Goal: Transaction & Acquisition: Obtain resource

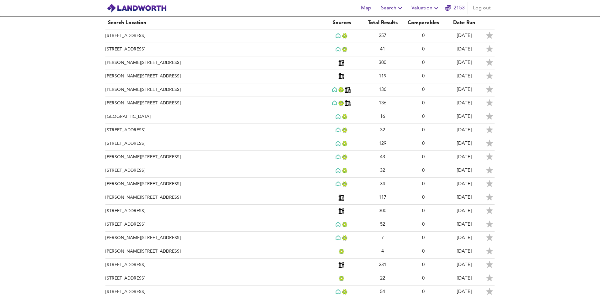
click at [525, 103] on div "Search Location Sources Total Results Comparables [GEOGRAPHIC_DATA] 257 0 [DATE…" at bounding box center [300, 158] width 600 height 283
click at [131, 22] on th "Search Location" at bounding box center [213, 23] width 216 height 13
click at [153, 21] on th "Search Location" at bounding box center [213, 23] width 216 height 13
click at [393, 7] on span "Search" at bounding box center [392, 8] width 23 height 9
click at [387, 21] on li "New Search" at bounding box center [392, 22] width 62 height 11
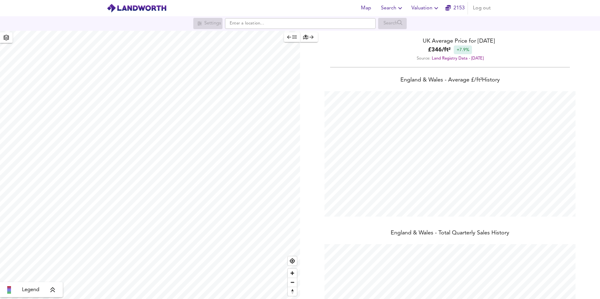
scroll to position [299, 600]
click at [251, 23] on input "text" at bounding box center [300, 23] width 151 height 11
paste input "B80 7NP"
click at [289, 38] on small "Alcester Road, Studley" at bounding box center [290, 36] width 66 height 4
type input "Alcester Road, Studley B80 7NP"
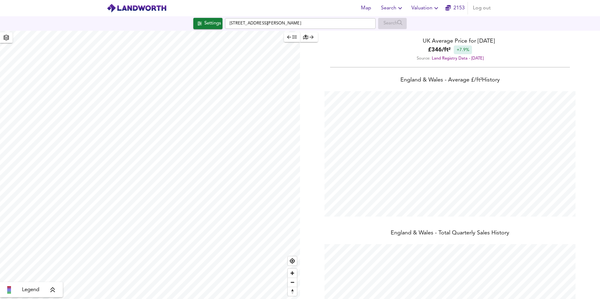
checkbox input "false"
checkbox input "true"
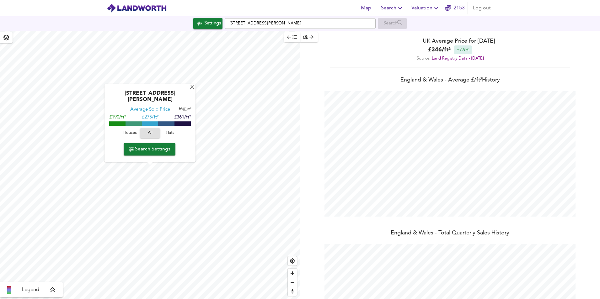
click at [132, 133] on span "Houses" at bounding box center [129, 133] width 17 height 7
click at [158, 147] on span "Search Settings" at bounding box center [150, 149] width 42 height 9
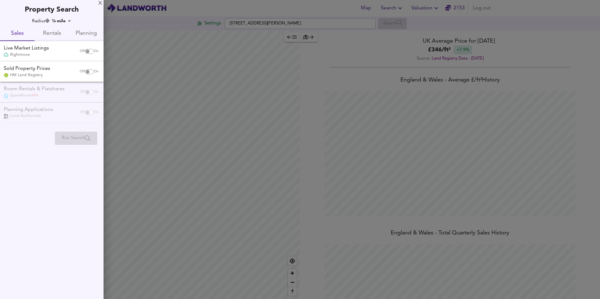
click at [307, 152] on div at bounding box center [300, 149] width 600 height 299
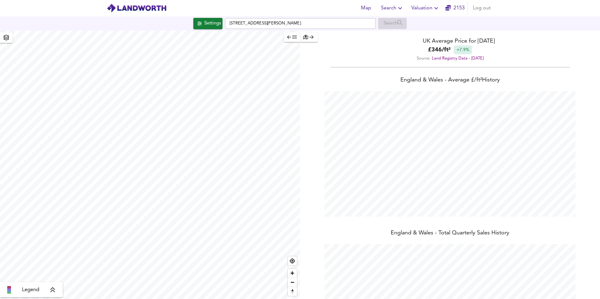
click at [294, 40] on span "button" at bounding box center [292, 37] width 10 height 7
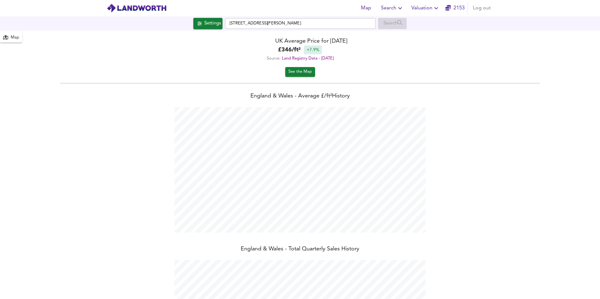
click at [306, 70] on span "See the Map" at bounding box center [300, 71] width 24 height 7
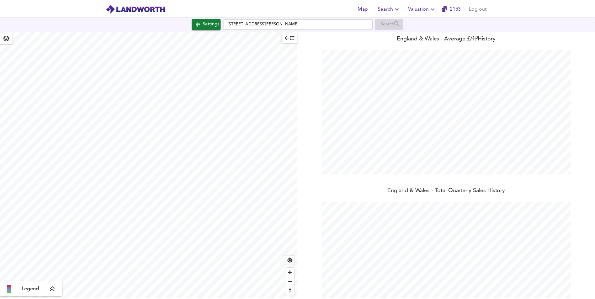
scroll to position [0, 0]
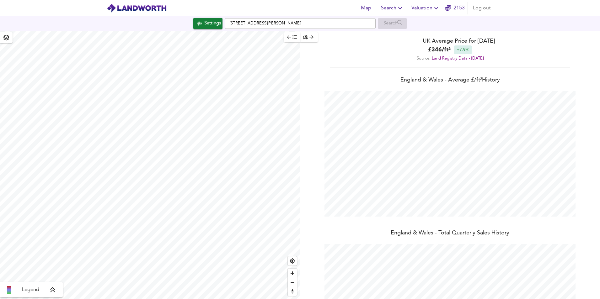
click at [429, 8] on span "Valuation" at bounding box center [425, 8] width 29 height 9
click at [425, 22] on li "New Valuation Report" at bounding box center [425, 22] width 75 height 11
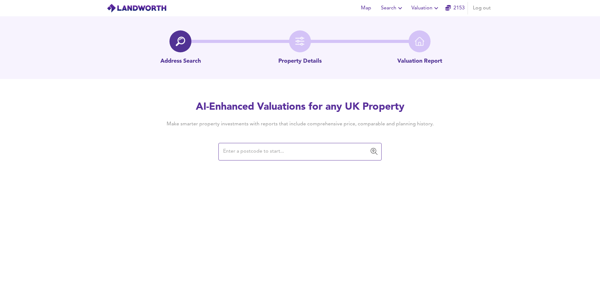
click at [242, 152] on input "text" at bounding box center [295, 152] width 148 height 12
type input "B80 7NP"
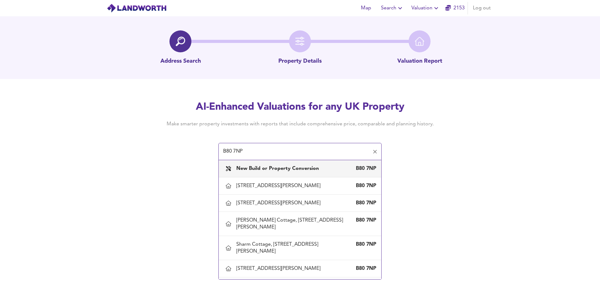
click at [250, 167] on b "New Build or Property Conversion" at bounding box center [277, 168] width 83 height 5
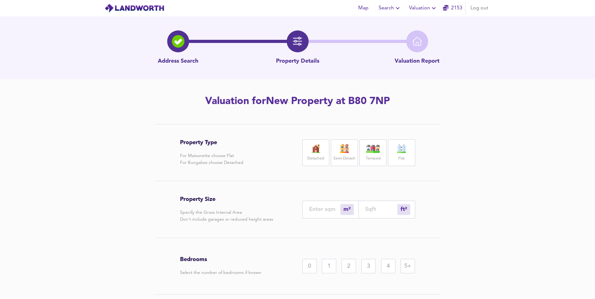
click at [311, 150] on img at bounding box center [316, 148] width 16 height 9
click at [345, 148] on img at bounding box center [345, 148] width 16 height 9
click at [316, 150] on img at bounding box center [316, 148] width 16 height 9
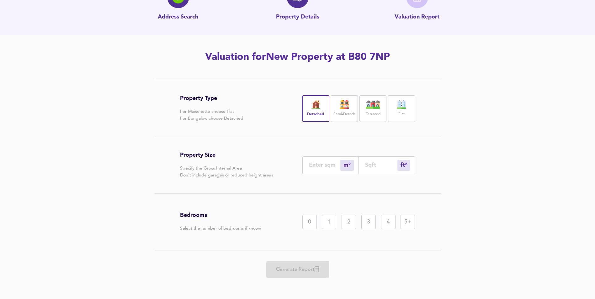
scroll to position [46, 0]
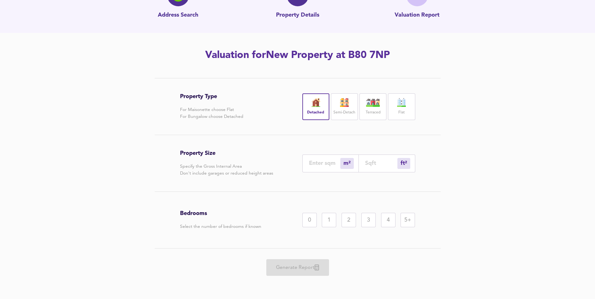
click at [322, 161] on input "number" at bounding box center [324, 163] width 31 height 7
type input "1"
type input "11"
type input "10"
type input "108"
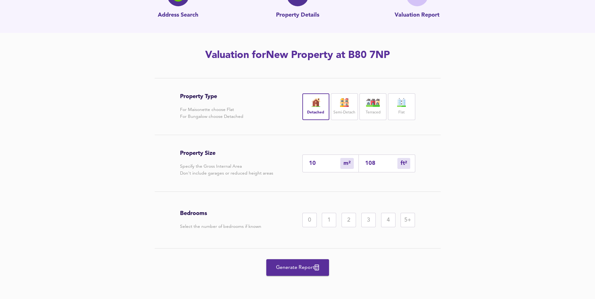
type input "103"
type input "1109"
type input "1033"
type input "11119"
drag, startPoint x: 322, startPoint y: 164, endPoint x: 303, endPoint y: 164, distance: 18.8
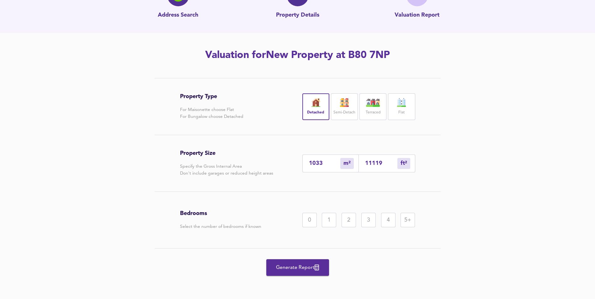
click at [303, 164] on div "1033 m² sqm" at bounding box center [330, 164] width 56 height 18
click at [380, 162] on input "number" at bounding box center [381, 163] width 32 height 7
type input "0"
type input "1"
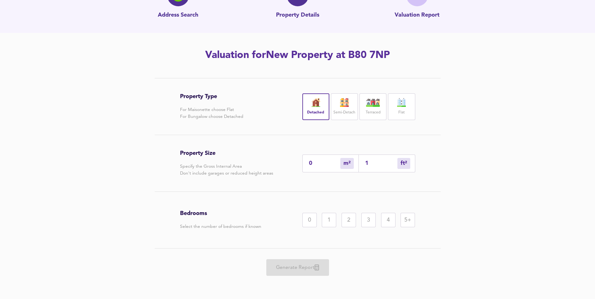
type input "10"
type input "103"
type input "96"
type input "1033"
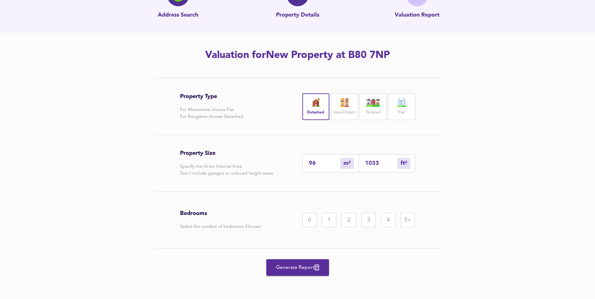
click at [367, 217] on div "3" at bounding box center [368, 220] width 14 height 14
click at [292, 265] on span "Generate Report" at bounding box center [298, 268] width 50 height 9
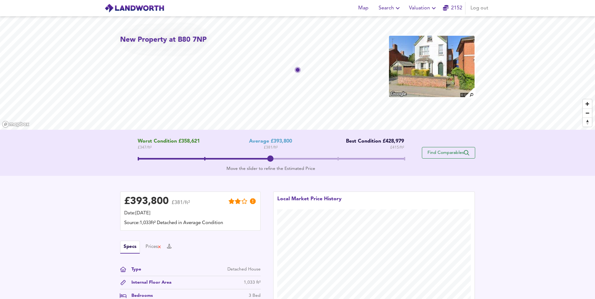
click at [438, 152] on span "Find Comparables" at bounding box center [448, 153] width 46 height 6
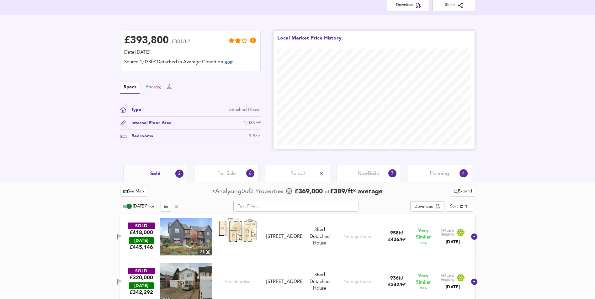
scroll to position [143, 0]
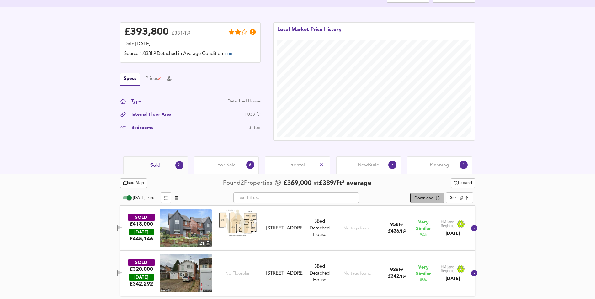
click at [431, 196] on div "Download" at bounding box center [423, 198] width 19 height 7
